Goal: Communication & Community: Share content

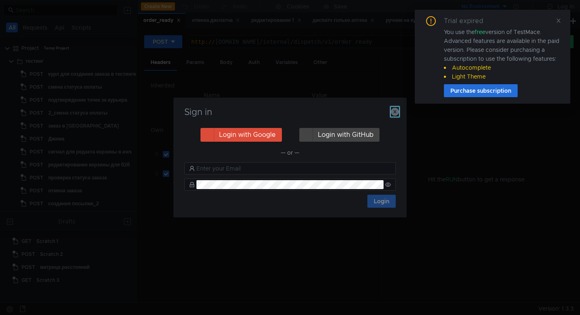
click at [391, 108] on icon "button" at bounding box center [395, 112] width 8 height 8
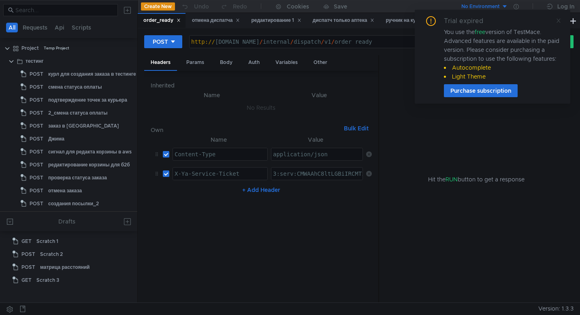
click at [558, 23] on icon at bounding box center [558, 21] width 6 height 6
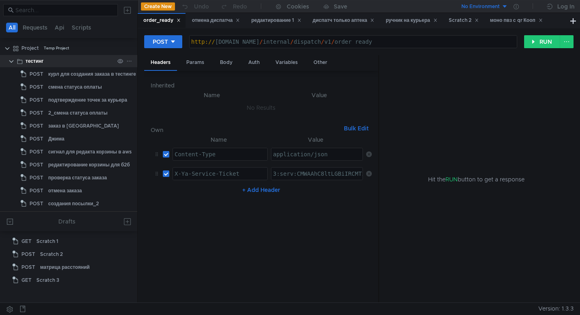
click at [127, 63] on icon at bounding box center [129, 61] width 6 height 6
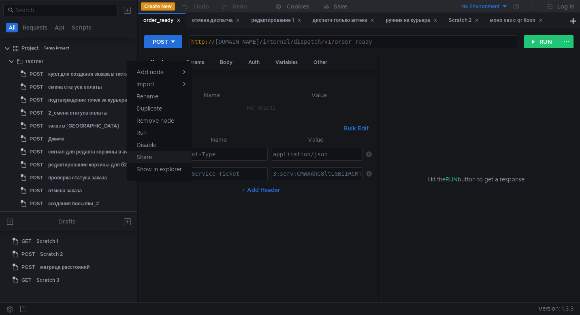
click at [174, 158] on button "Share" at bounding box center [159, 157] width 65 height 12
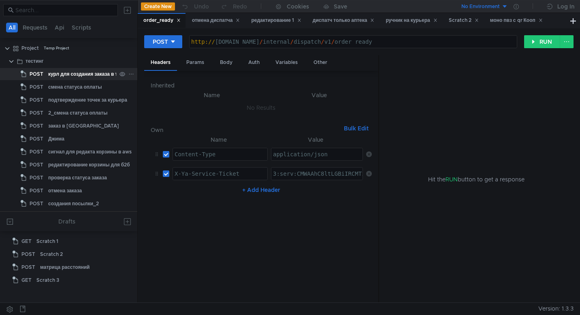
click at [128, 72] on icon at bounding box center [131, 74] width 6 height 6
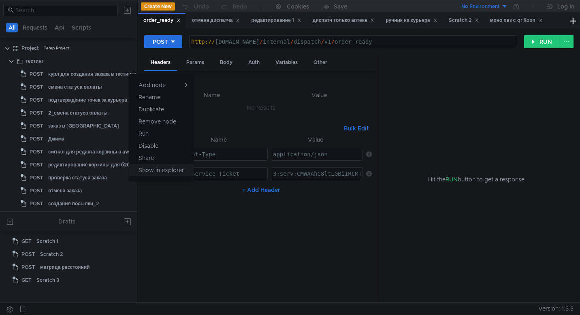
click at [177, 168] on app-tour-anchor "Show in explorer" at bounding box center [160, 170] width 45 height 10
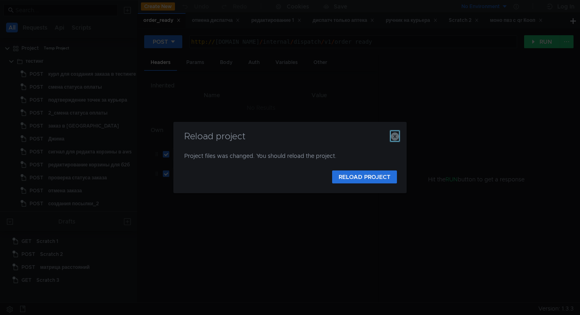
click at [393, 134] on icon "button" at bounding box center [395, 136] width 8 height 8
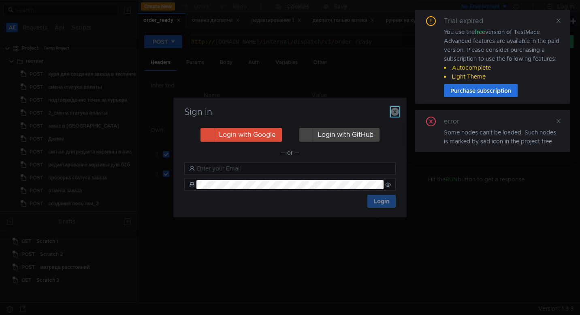
click at [394, 112] on icon "button" at bounding box center [395, 112] width 8 height 8
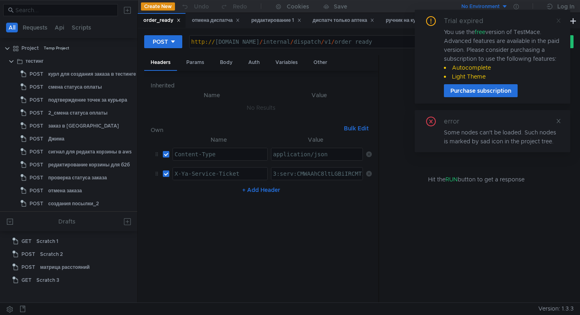
click at [559, 21] on icon at bounding box center [558, 21] width 4 height 4
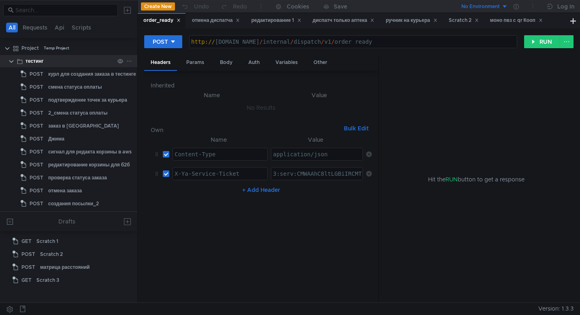
click at [128, 63] on icon at bounding box center [129, 61] width 6 height 6
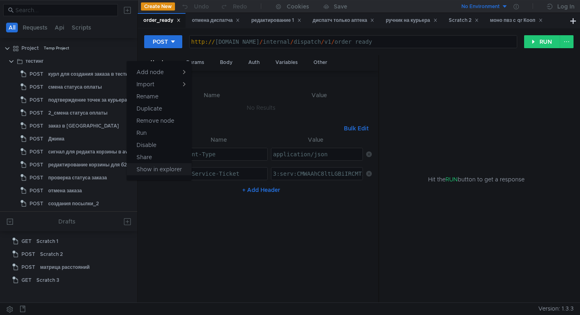
click at [159, 170] on app-tour-anchor "Show in explorer" at bounding box center [158, 169] width 45 height 10
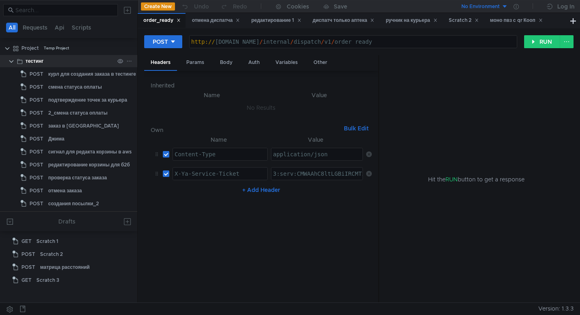
click at [126, 62] on icon at bounding box center [129, 61] width 6 height 6
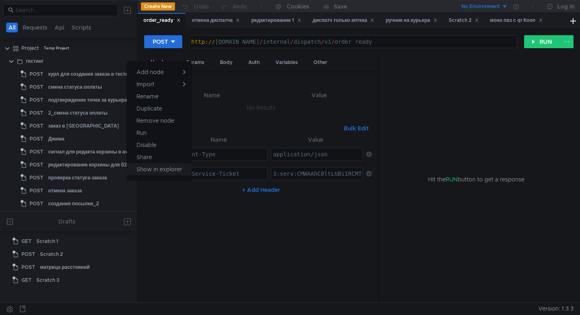
click at [164, 170] on app-tour-anchor "Show in explorer" at bounding box center [158, 169] width 45 height 10
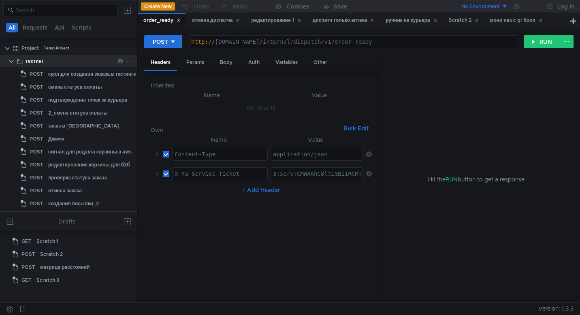
click at [39, 57] on div "тестинг" at bounding box center [35, 61] width 18 height 12
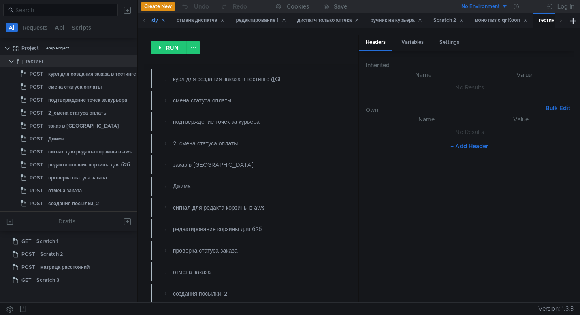
click at [165, 20] on icon at bounding box center [163, 20] width 4 height 4
click at [193, 46] on button at bounding box center [193, 47] width 14 height 13
click at [224, 48] on div at bounding box center [290, 157] width 580 height 315
click at [489, 21] on icon at bounding box center [487, 20] width 4 height 4
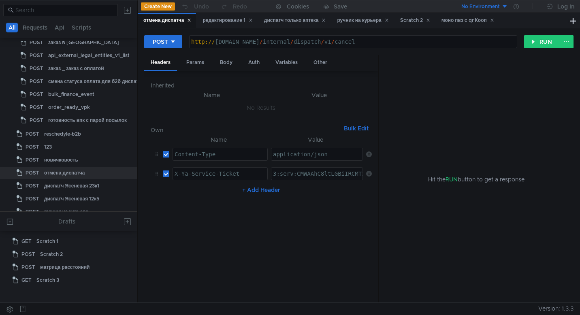
scroll to position [362, 0]
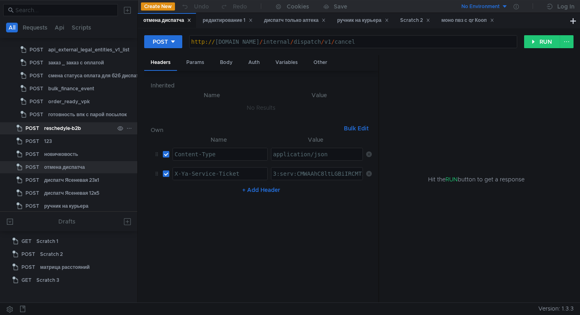
click at [128, 129] on icon at bounding box center [129, 128] width 6 height 6
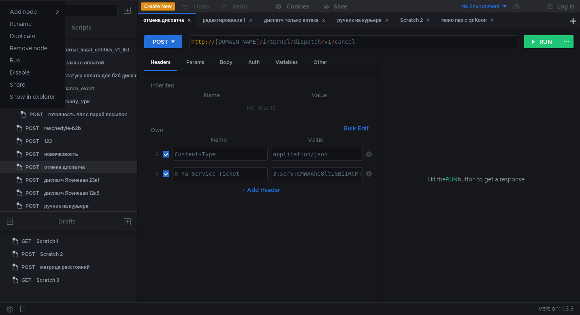
click at [38, 93] on div at bounding box center [290, 157] width 580 height 315
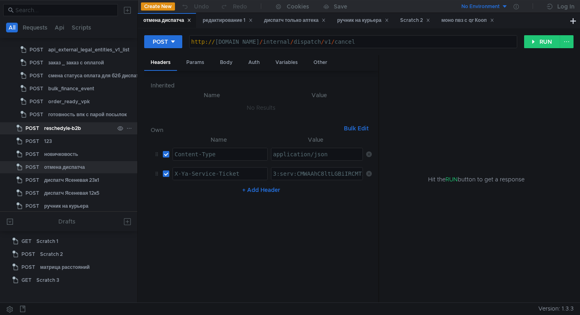
click at [128, 129] on icon at bounding box center [129, 128] width 6 height 6
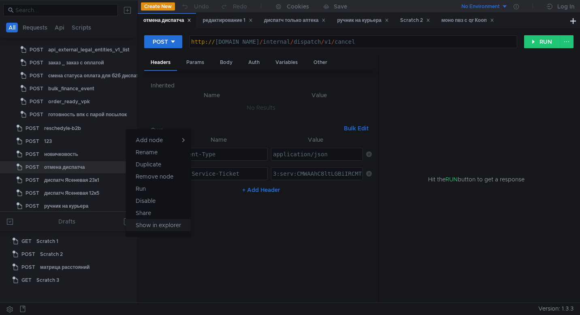
click at [159, 228] on app-tour-anchor "Show in explorer" at bounding box center [158, 225] width 45 height 10
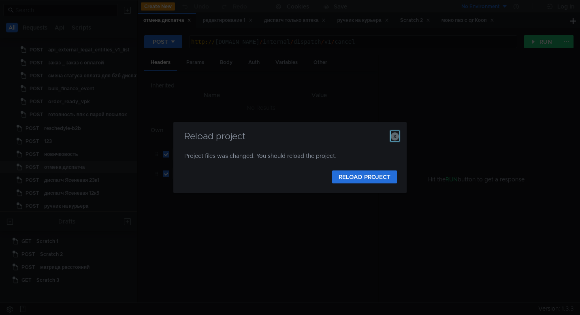
click at [393, 137] on icon "button" at bounding box center [395, 136] width 8 height 8
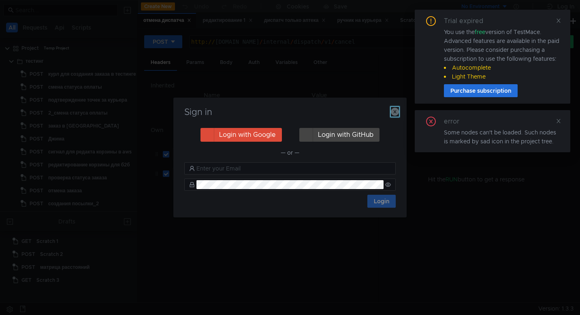
click at [398, 113] on icon "button" at bounding box center [395, 112] width 8 height 8
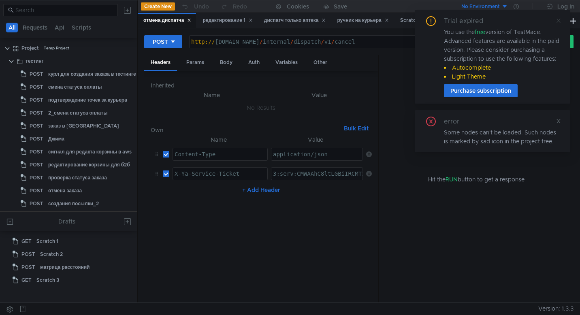
click at [559, 19] on icon at bounding box center [558, 21] width 6 height 6
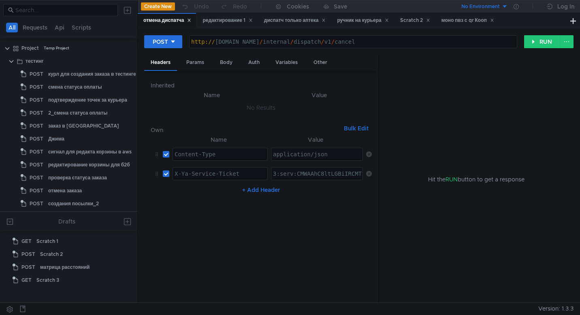
click at [128, 10] on button at bounding box center [127, 10] width 13 height 13
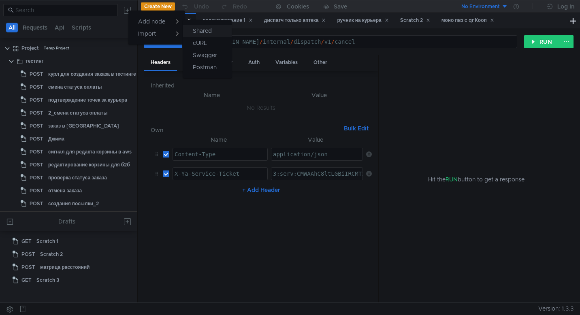
click at [222, 33] on button "Shared" at bounding box center [207, 31] width 49 height 12
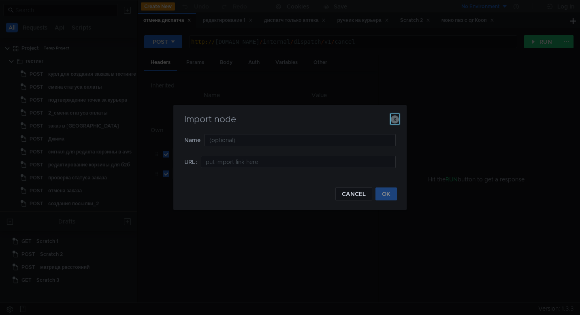
click at [393, 119] on icon "button" at bounding box center [395, 119] width 8 height 8
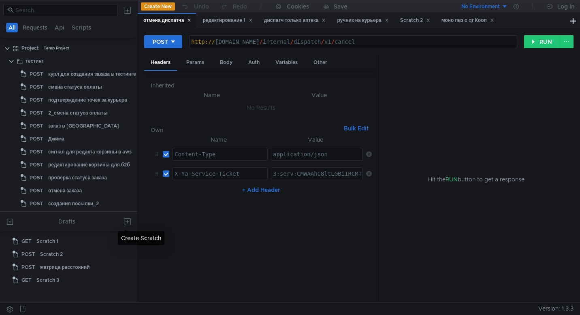
click at [129, 220] on button at bounding box center [127, 221] width 13 height 13
